Goal: Information Seeking & Learning: Learn about a topic

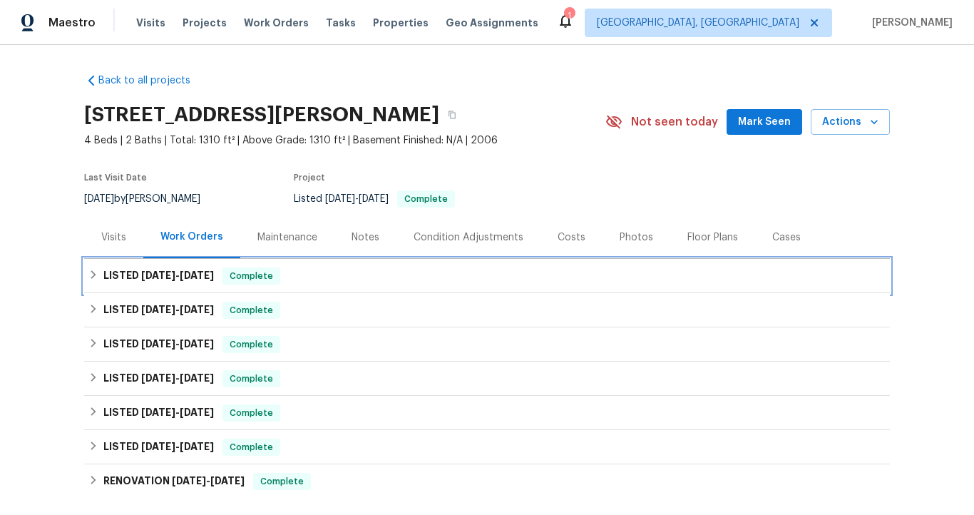
click at [195, 275] on span "[DATE]" at bounding box center [197, 275] width 34 height 10
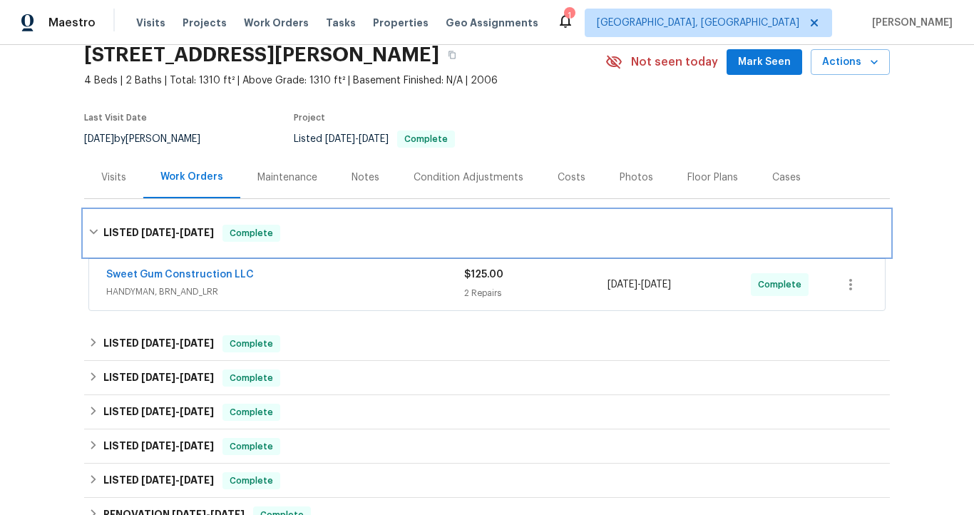
scroll to position [66, 0]
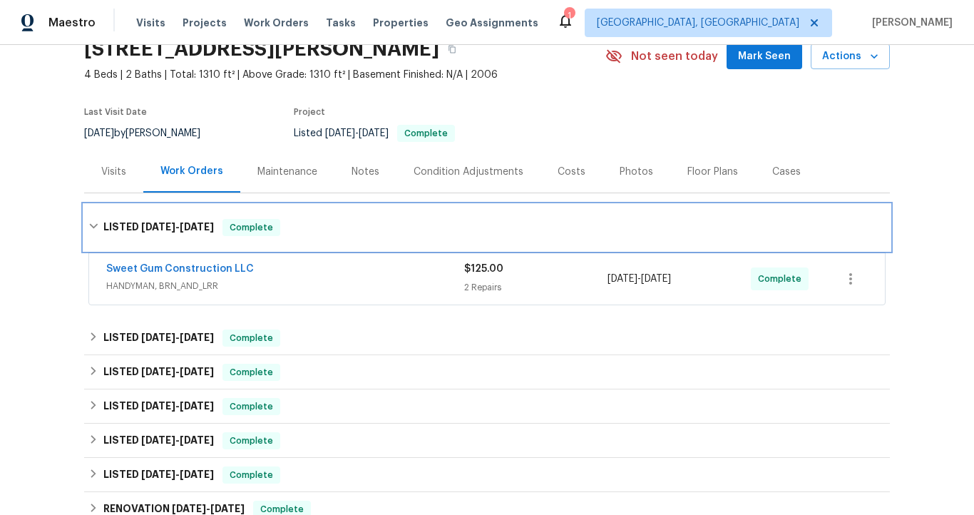
click at [202, 228] on span "[DATE]" at bounding box center [197, 227] width 34 height 10
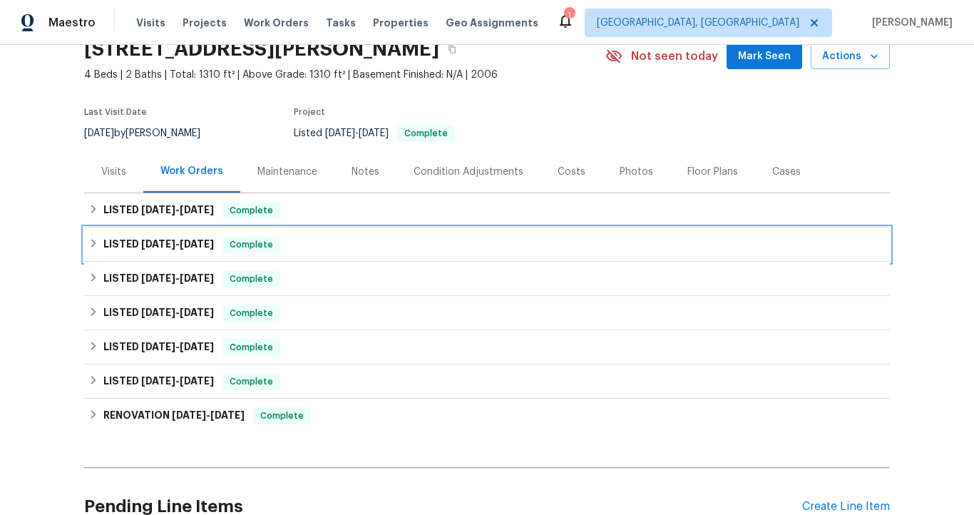
click at [195, 245] on span "[DATE]" at bounding box center [197, 244] width 34 height 10
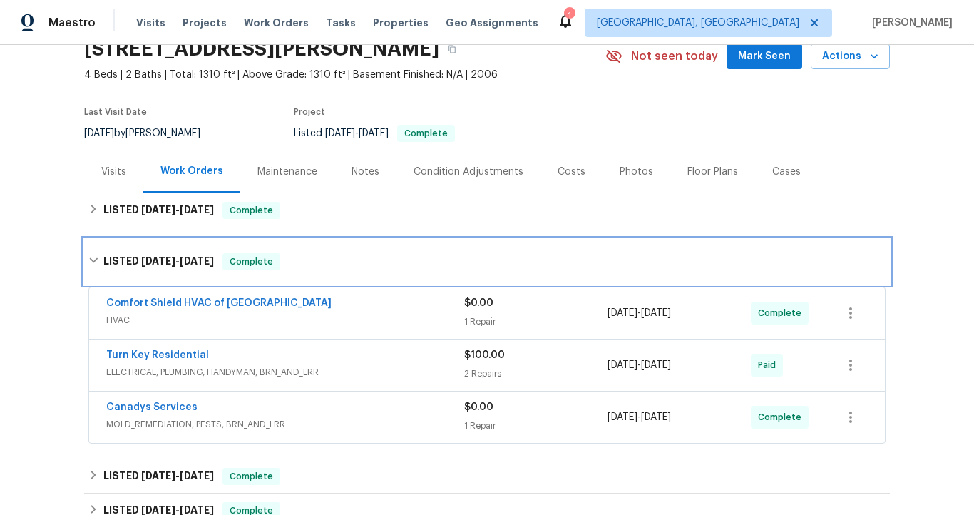
click at [170, 256] on span "[DATE] - [DATE]" at bounding box center [177, 261] width 73 height 10
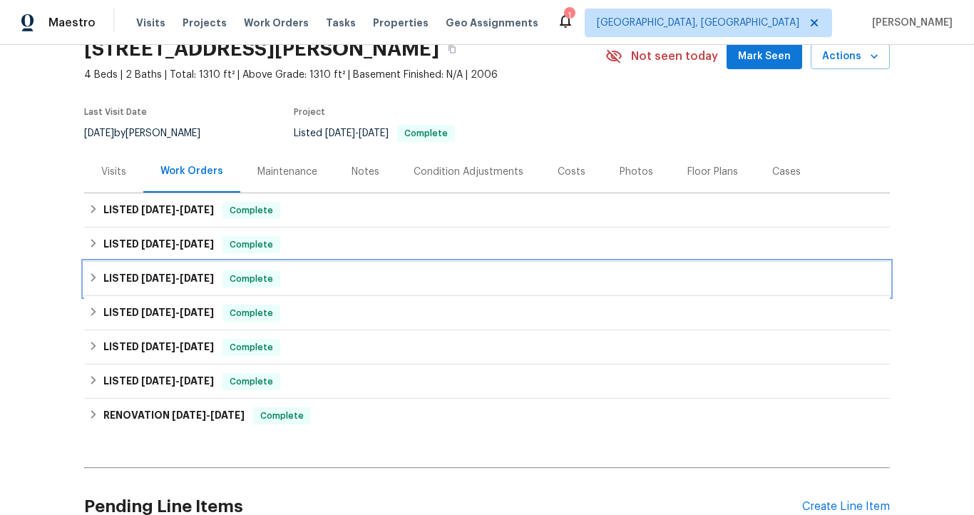
click at [175, 279] on span "[DATE] - [DATE]" at bounding box center [177, 278] width 73 height 10
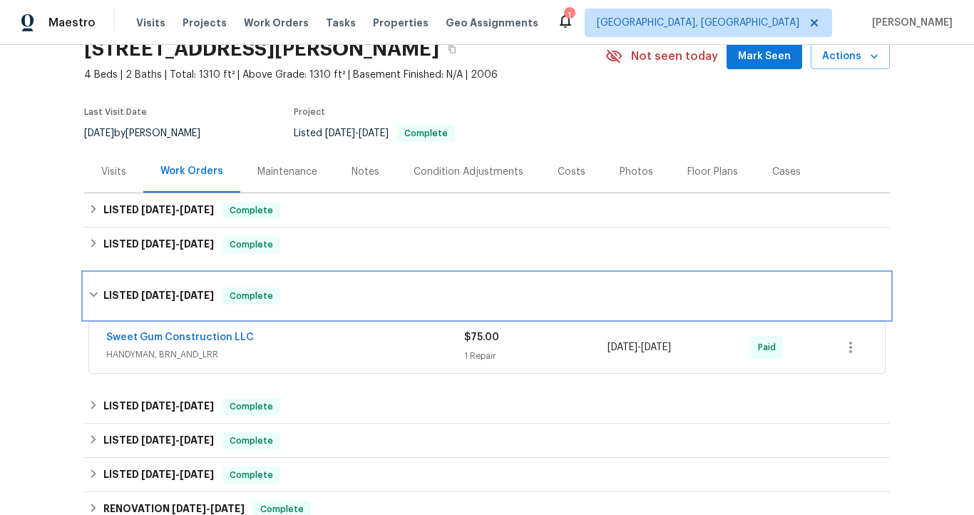
click at [180, 292] on span "[DATE]" at bounding box center [197, 295] width 34 height 10
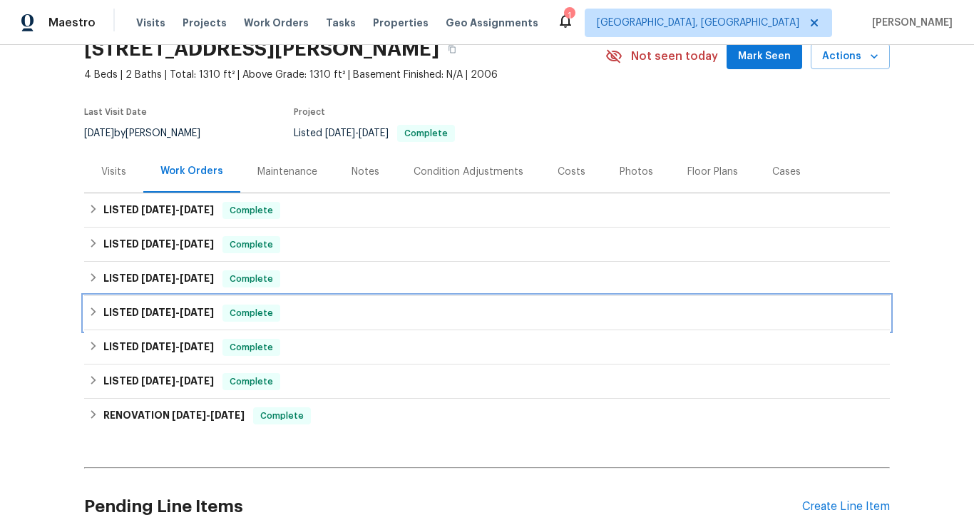
click at [180, 307] on span "[DATE]" at bounding box center [197, 312] width 34 height 10
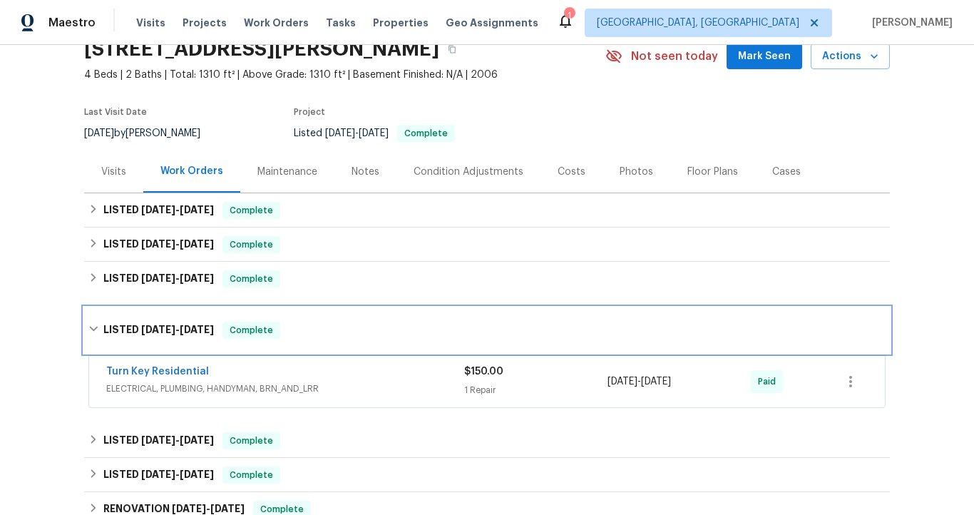
click at [177, 318] on div "LISTED [DATE] - [DATE] Complete" at bounding box center [487, 330] width 806 height 46
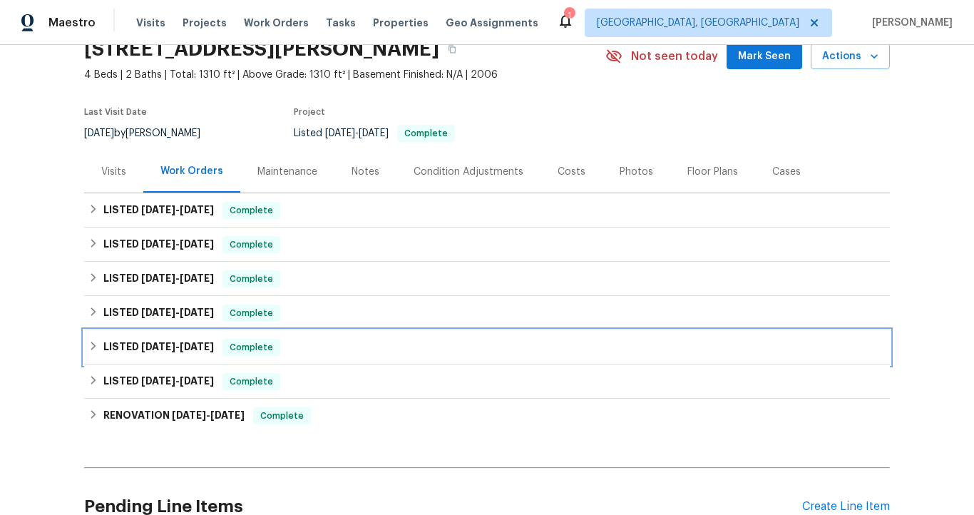
click at [176, 343] on span "[DATE] - [DATE]" at bounding box center [177, 346] width 73 height 10
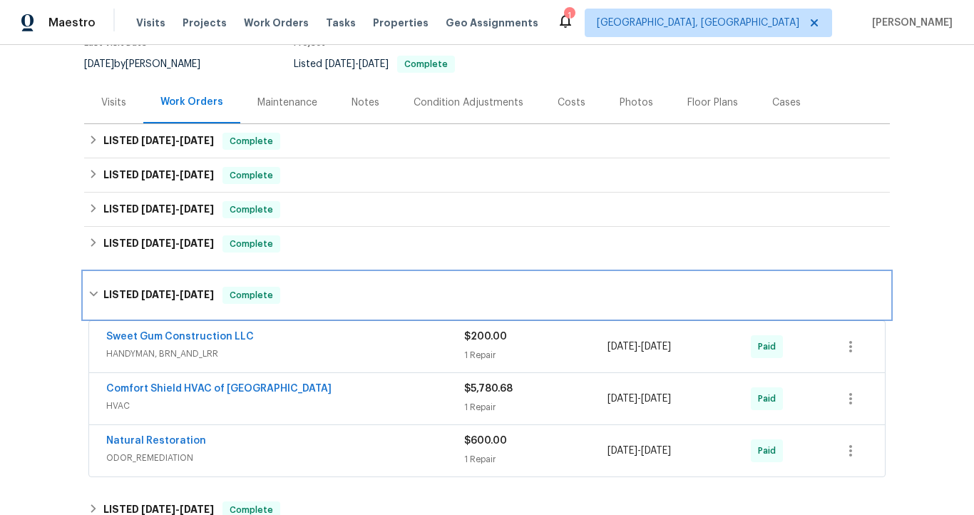
scroll to position [130, 0]
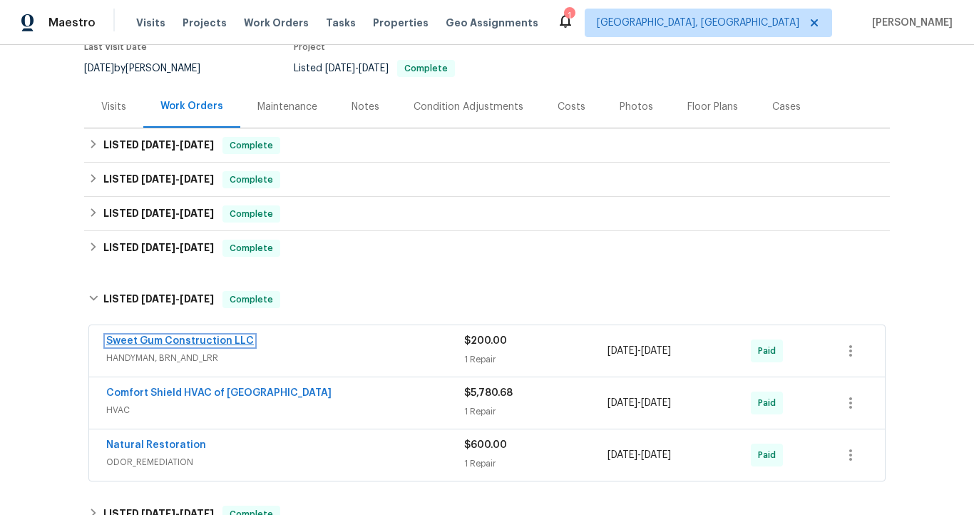
click at [173, 341] on link "Sweet Gum Construction LLC" at bounding box center [180, 341] width 148 height 10
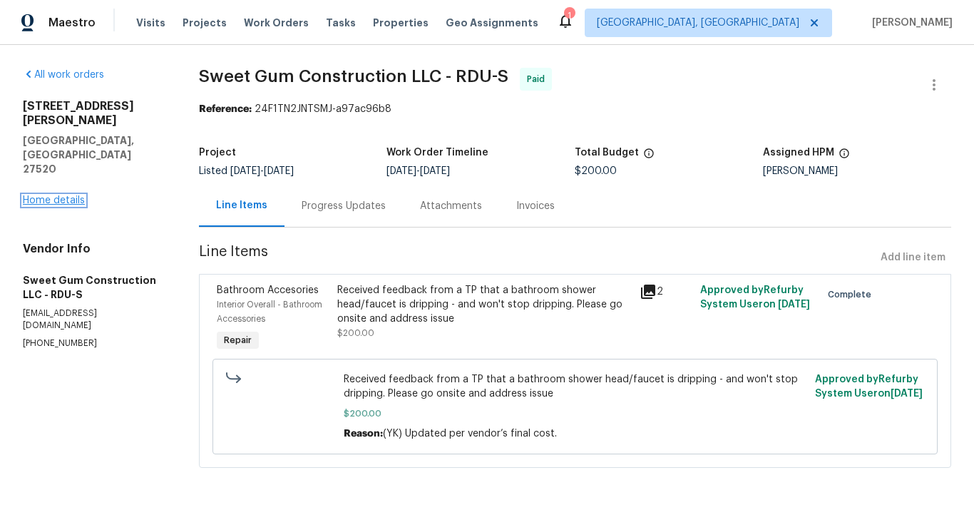
click at [61, 195] on link "Home details" at bounding box center [54, 200] width 62 height 10
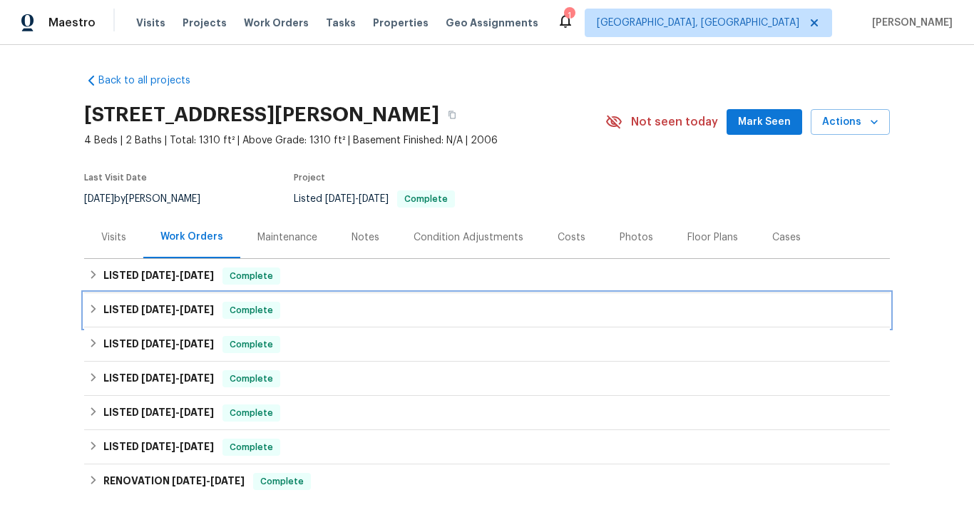
click at [143, 307] on span "[DATE]" at bounding box center [158, 309] width 34 height 10
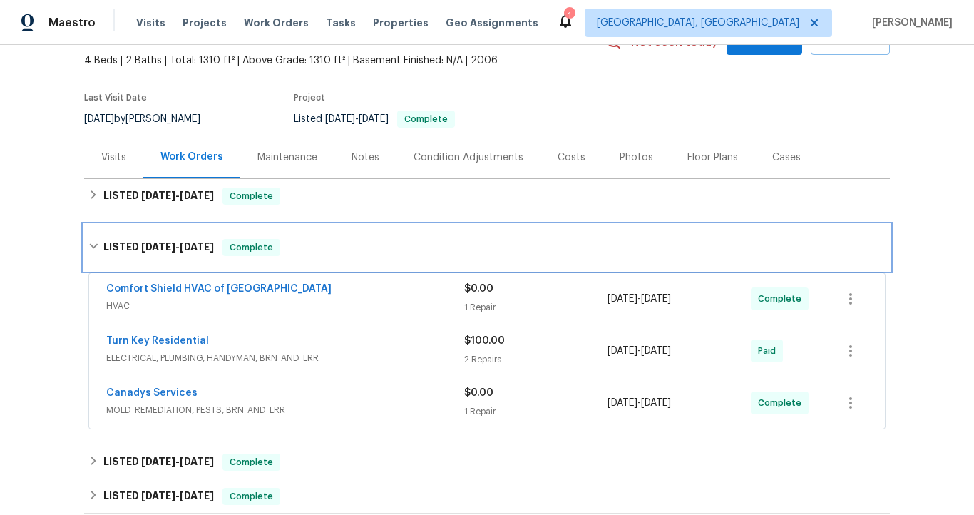
scroll to position [79, 0]
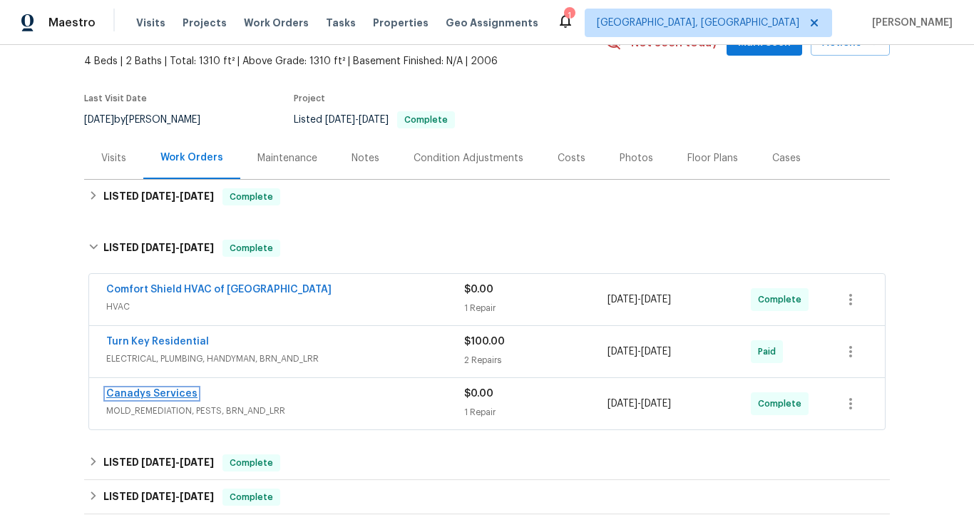
click at [182, 394] on link "Canadys Services" at bounding box center [151, 393] width 91 height 10
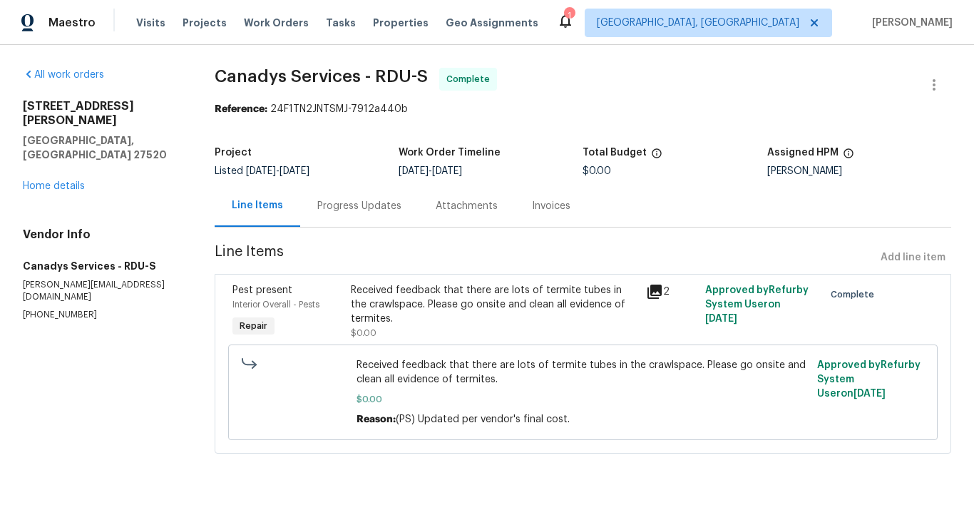
click at [364, 207] on div "Progress Updates" at bounding box center [359, 206] width 84 height 14
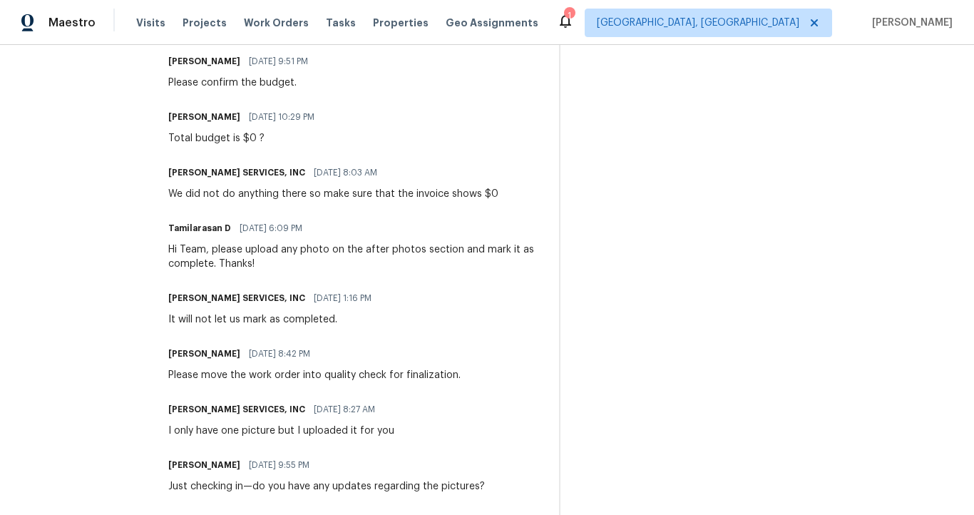
scroll to position [645, 0]
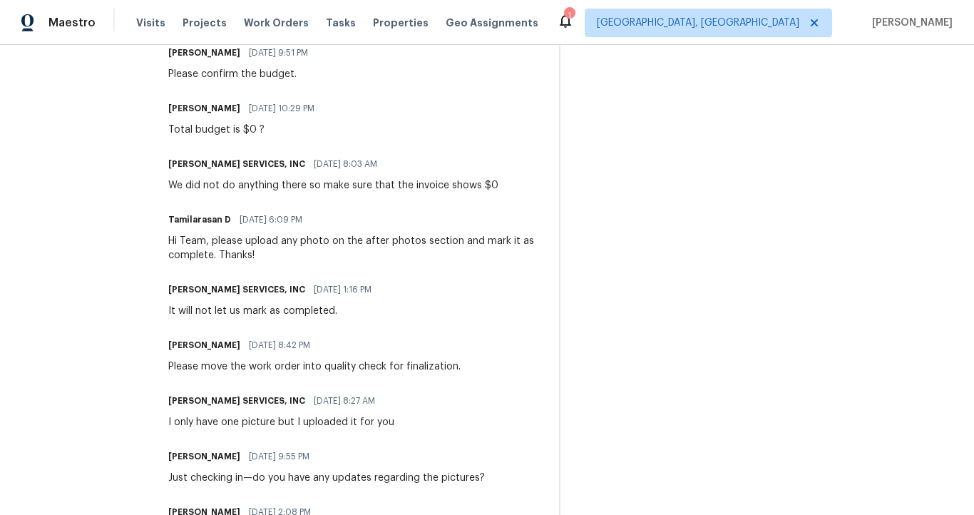
click at [181, 339] on div "All work orders [STREET_ADDRESS][PERSON_NAME] Home details Vendor Info Canadys …" at bounding box center [487, 144] width 974 height 1488
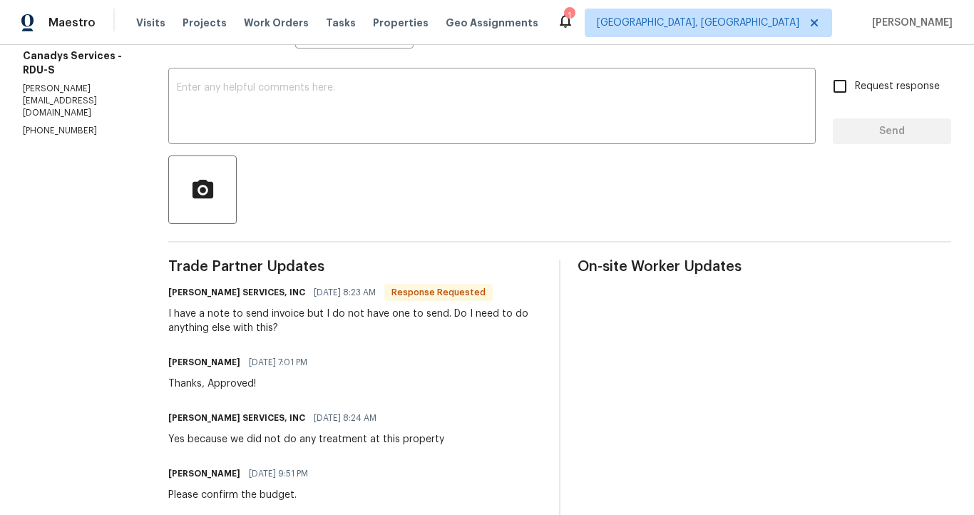
scroll to position [0, 0]
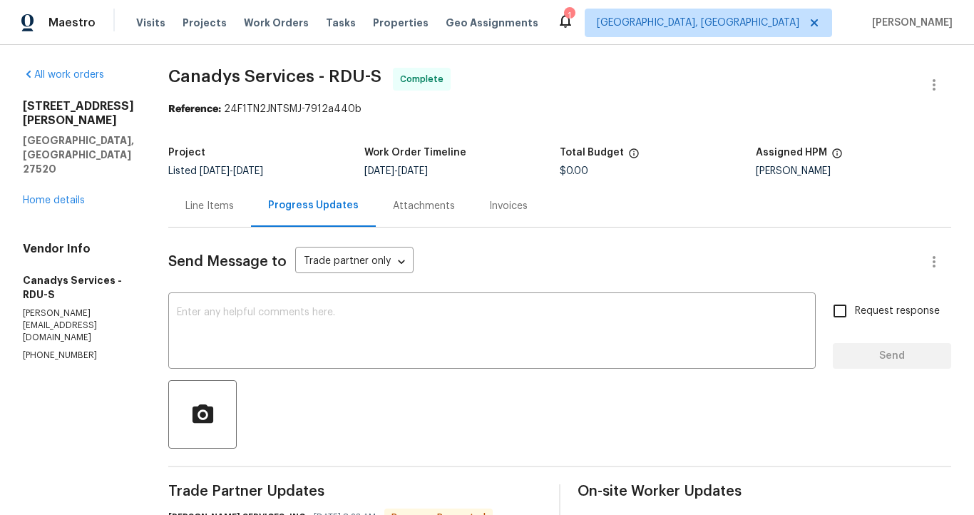
click at [233, 205] on div "Line Items" at bounding box center [209, 206] width 48 height 14
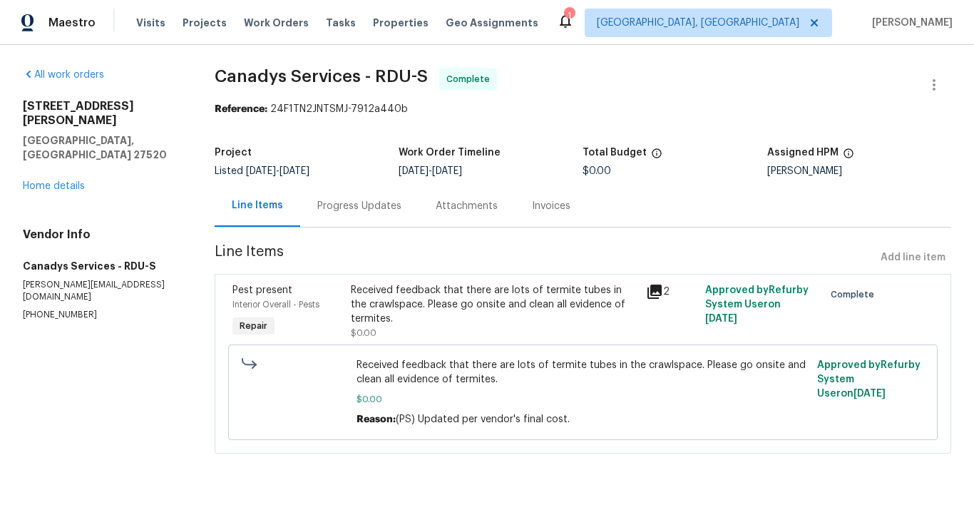
click at [651, 291] on icon at bounding box center [654, 291] width 14 height 14
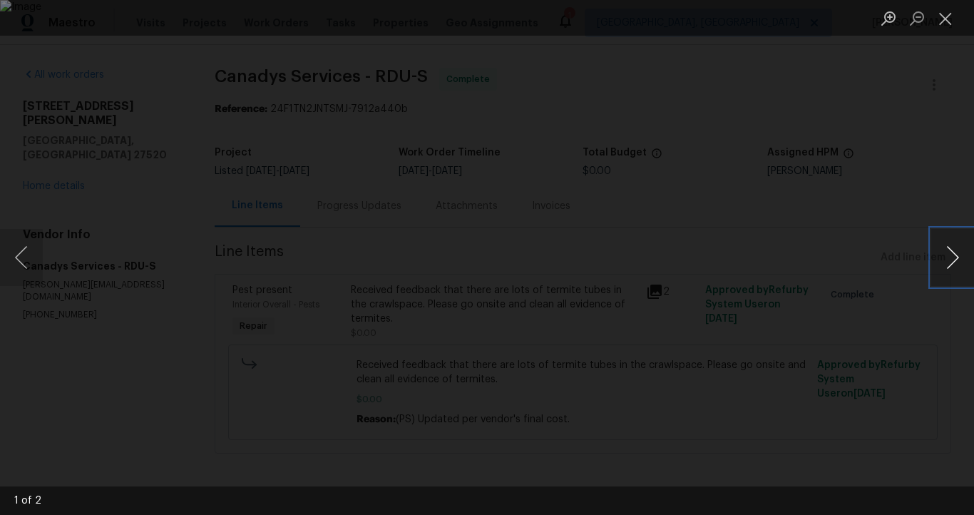
click at [954, 265] on button "Next image" at bounding box center [952, 257] width 43 height 57
click at [901, 180] on div "Lightbox" at bounding box center [487, 257] width 974 height 515
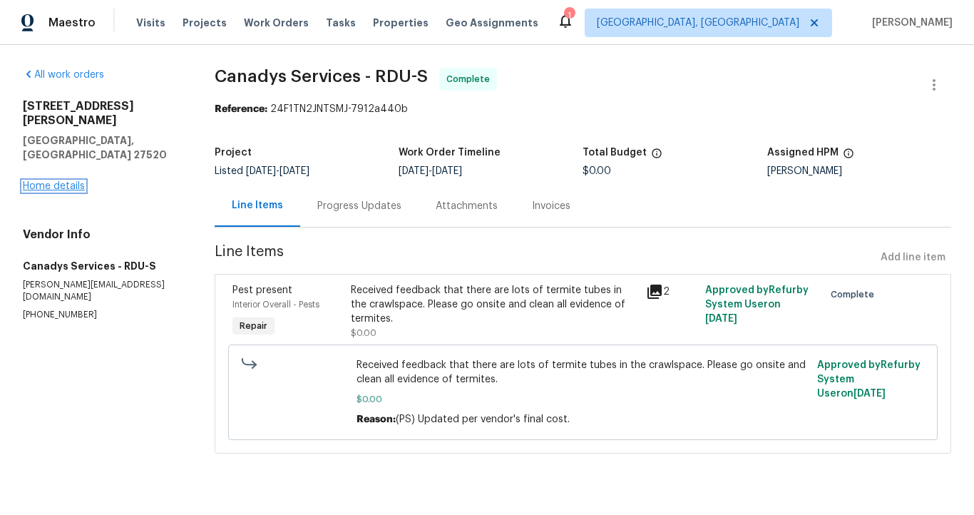
click at [68, 181] on link "Home details" at bounding box center [54, 186] width 62 height 10
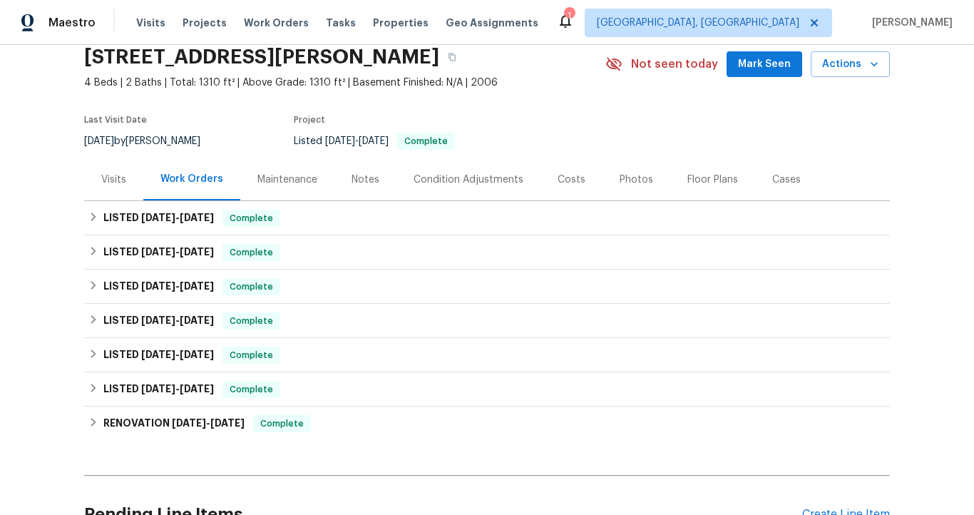
scroll to position [62, 0]
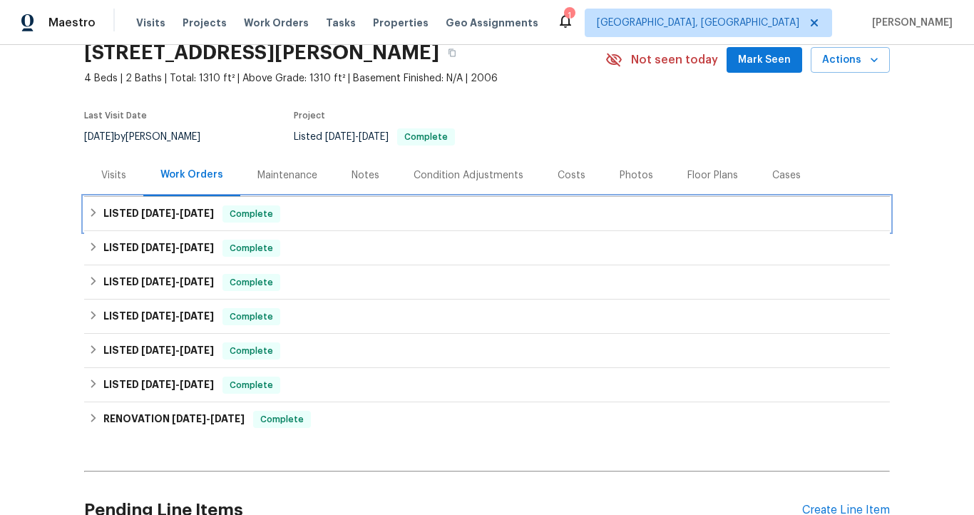
click at [192, 215] on span "[DATE]" at bounding box center [197, 213] width 34 height 10
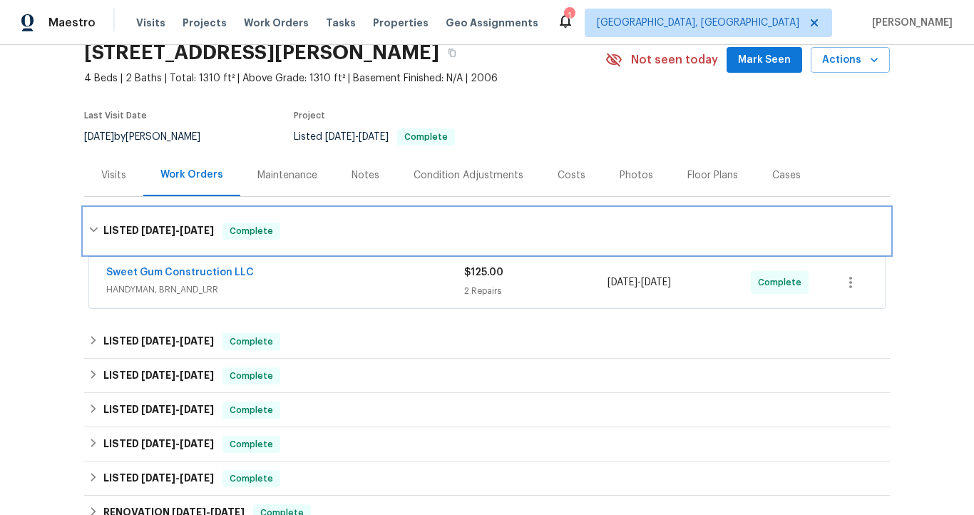
click at [179, 229] on span "[DATE] - [DATE]" at bounding box center [177, 230] width 73 height 10
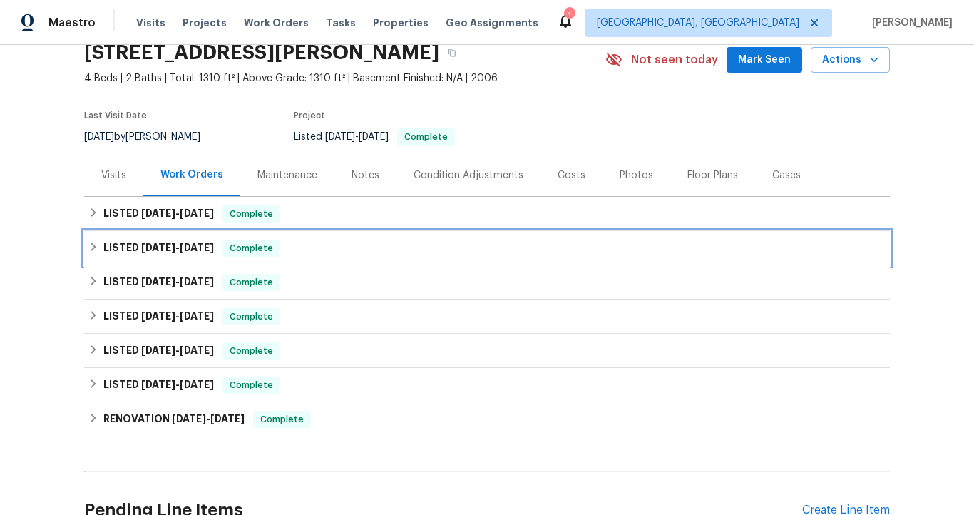
click at [180, 247] on span "[DATE]" at bounding box center [197, 247] width 34 height 10
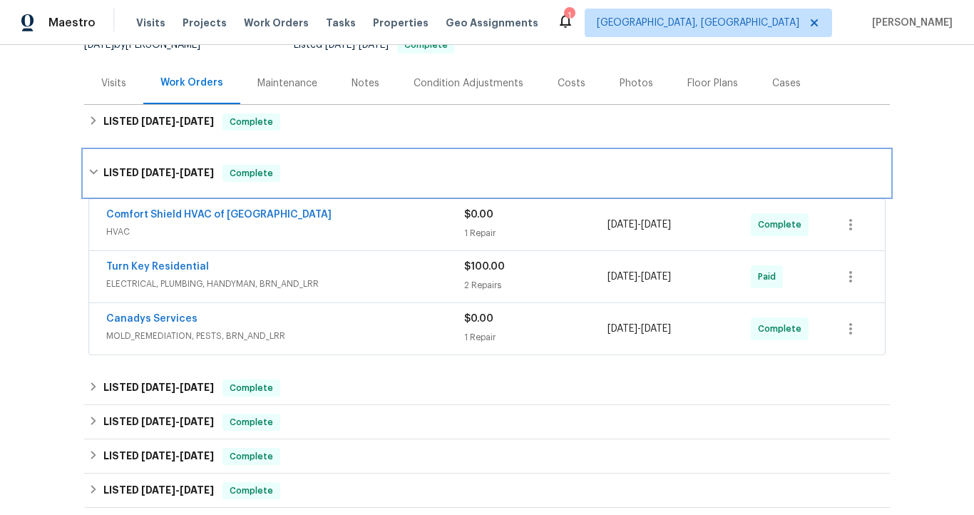
scroll to position [160, 0]
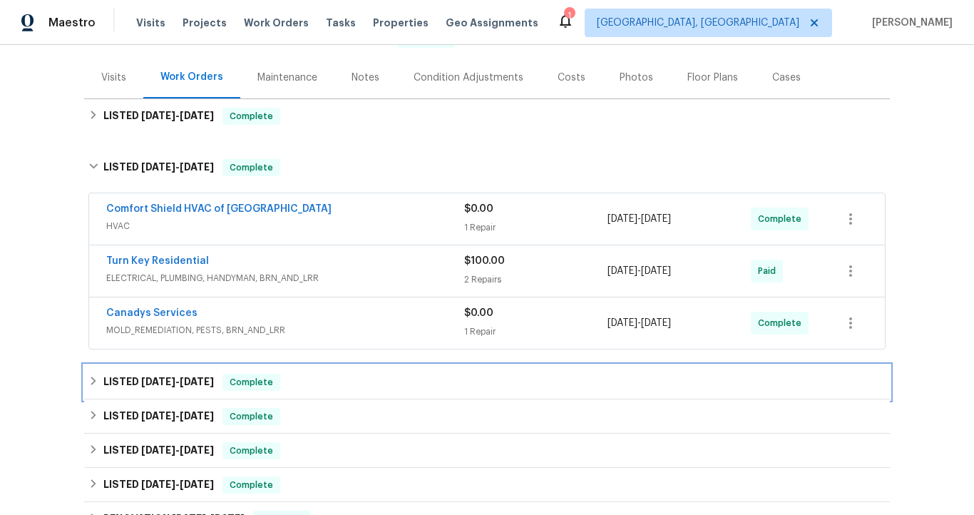
click at [192, 386] on span "[DATE]" at bounding box center [197, 381] width 34 height 10
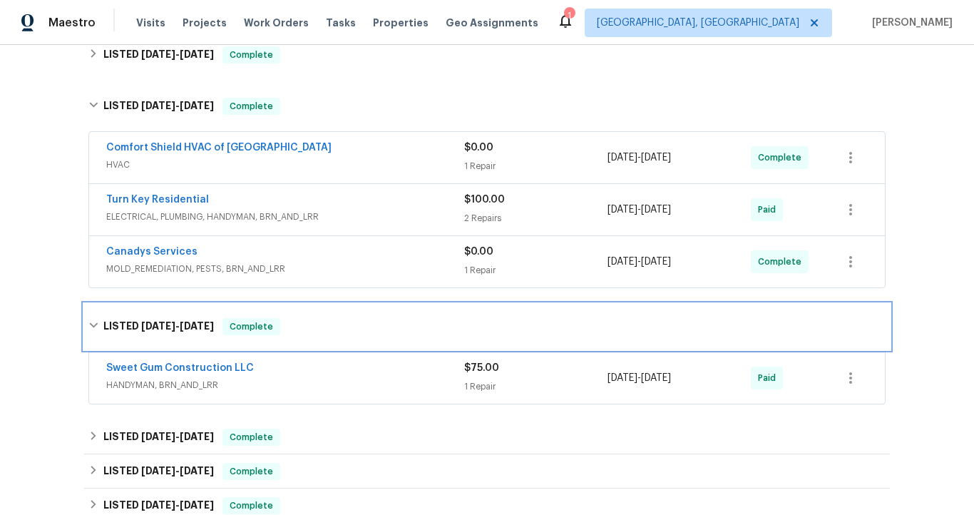
scroll to position [0, 0]
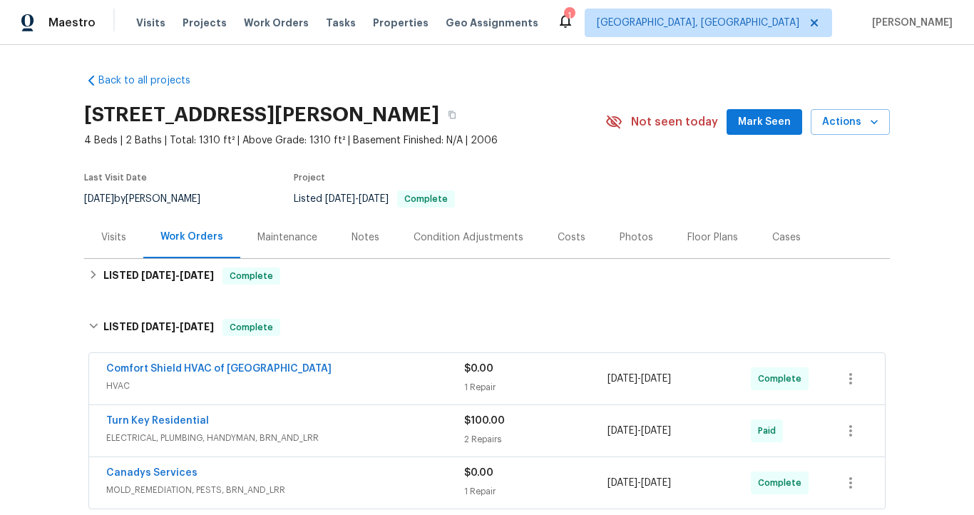
click at [525, 141] on span "4 Beds | 2 Baths | Total: 1310 ft² | Above Grade: 1310 ft² | Basement Finished:…" at bounding box center [344, 140] width 521 height 14
